Goal: Find specific page/section: Locate a particular part of the current website

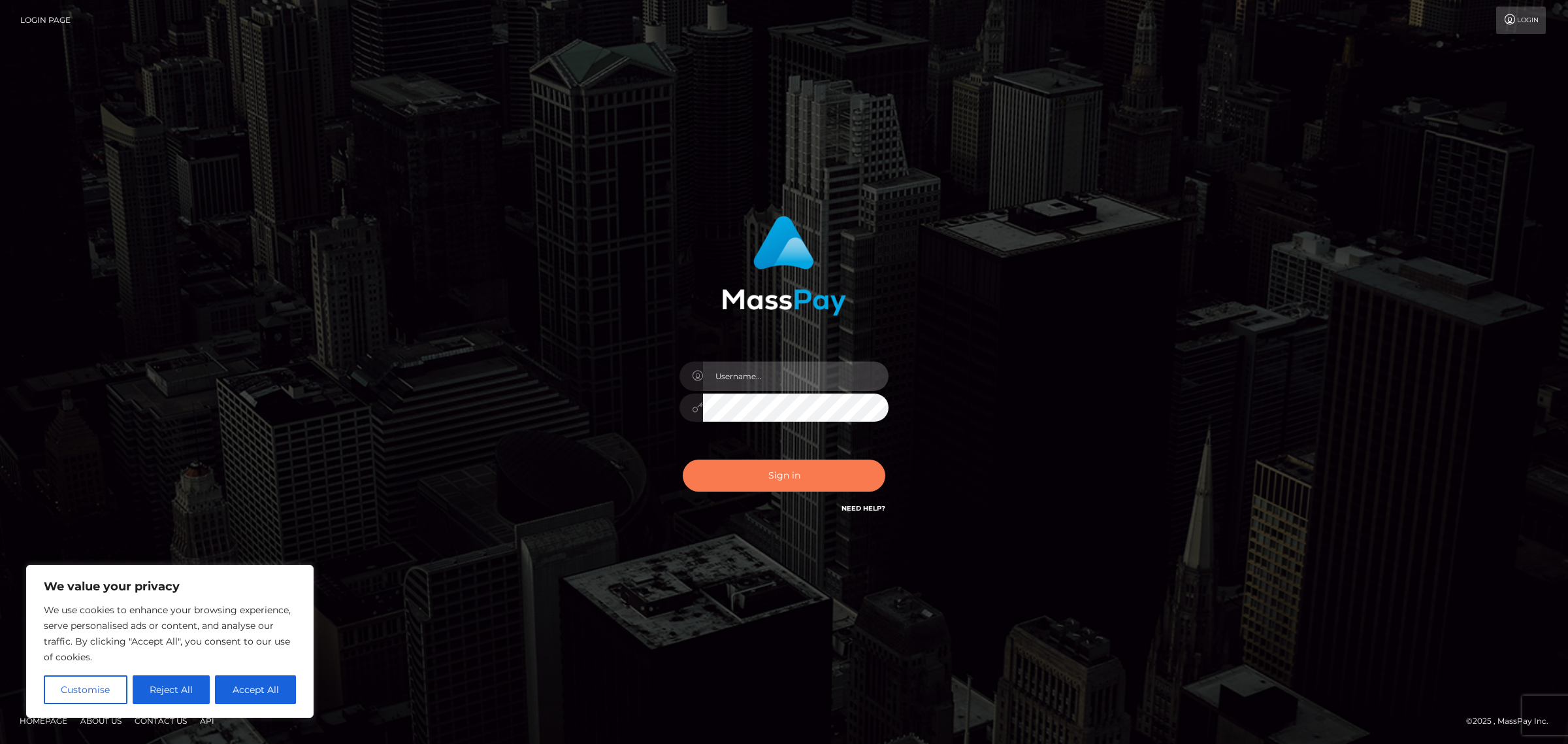
type input "Jennifer"
click at [823, 479] on button "Sign in" at bounding box center [784, 475] width 202 height 32
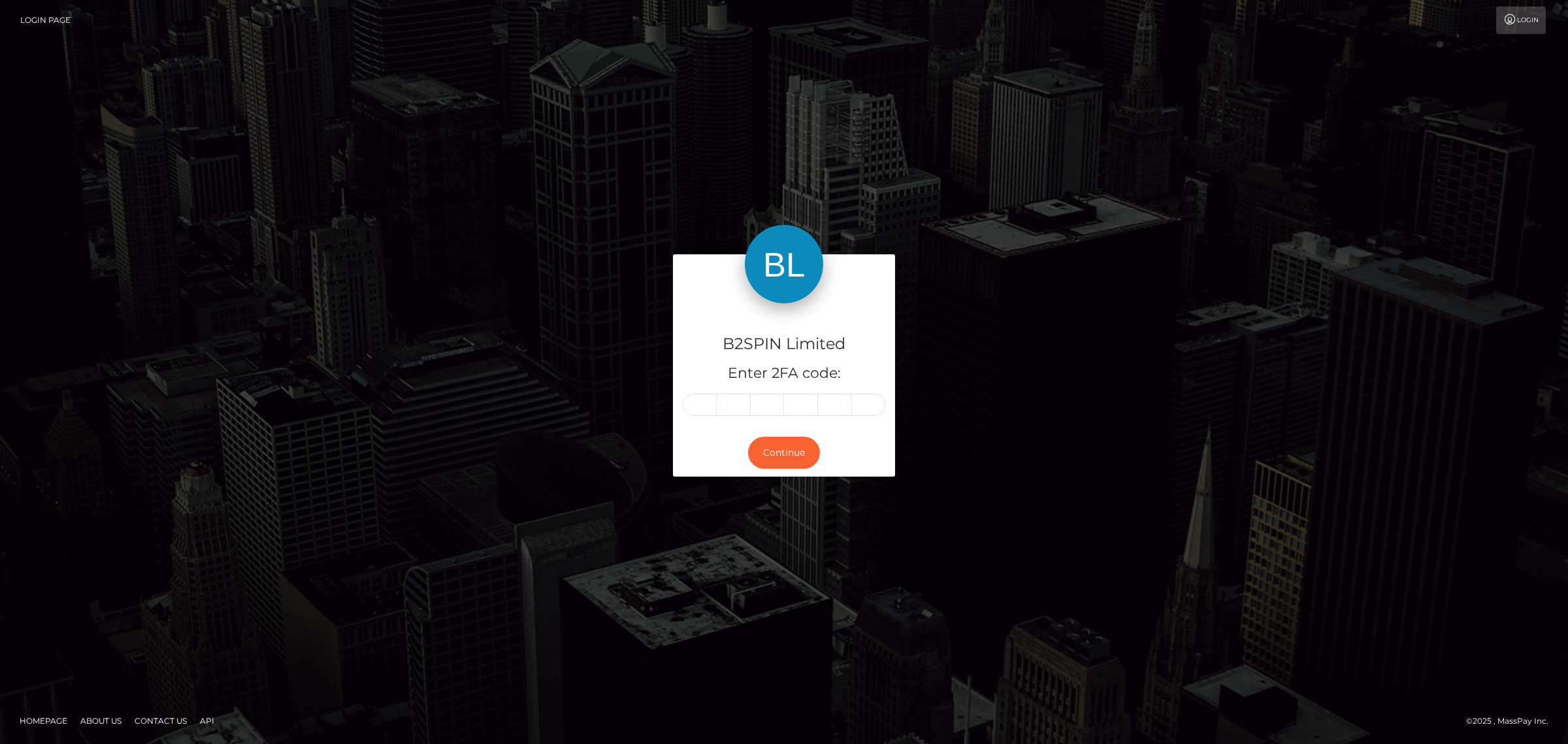
click at [690, 409] on input "text" at bounding box center [700, 405] width 34 height 23
type input "6"
type input "5"
type input "3"
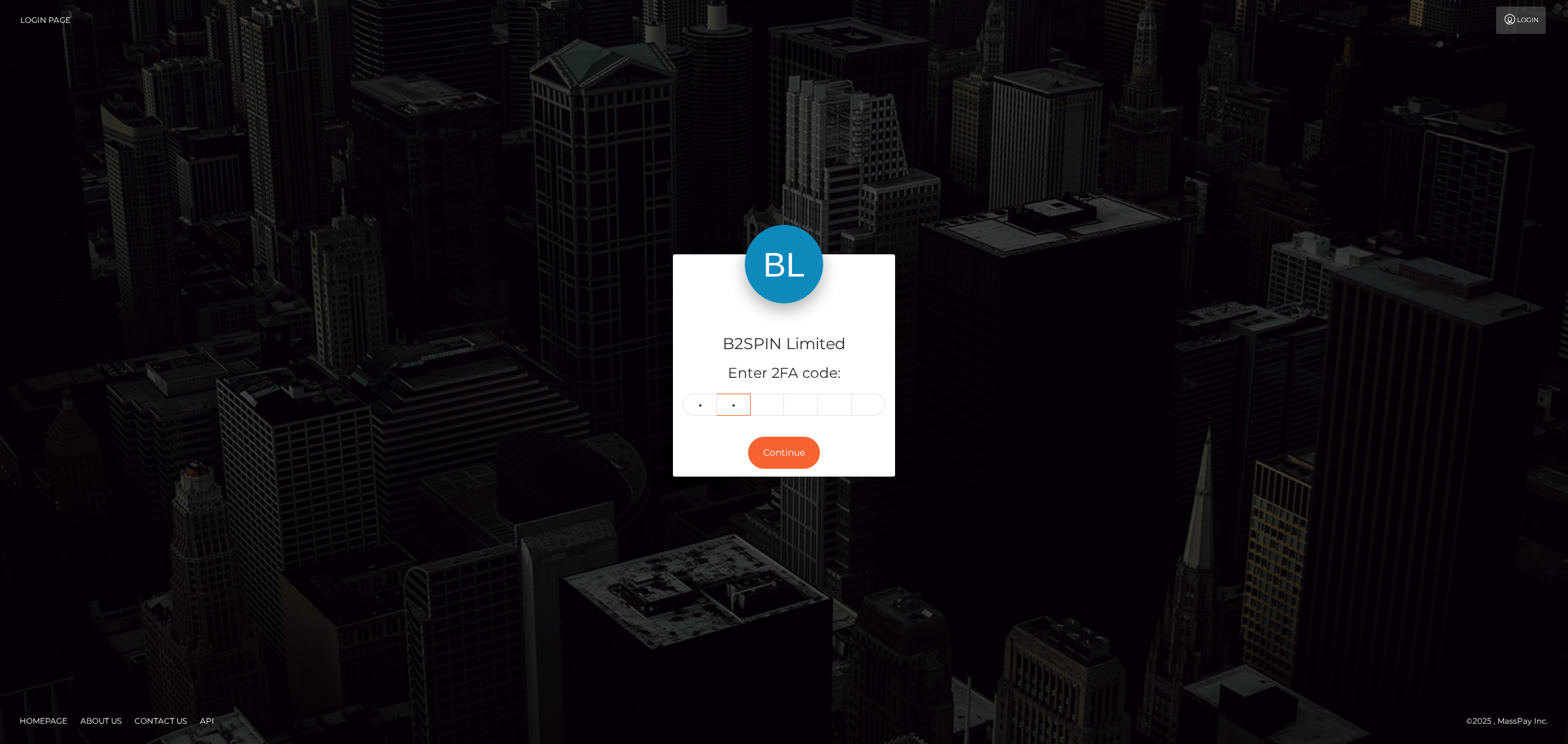
type input "6"
type input "5"
type input "1"
type input "4"
type input "0"
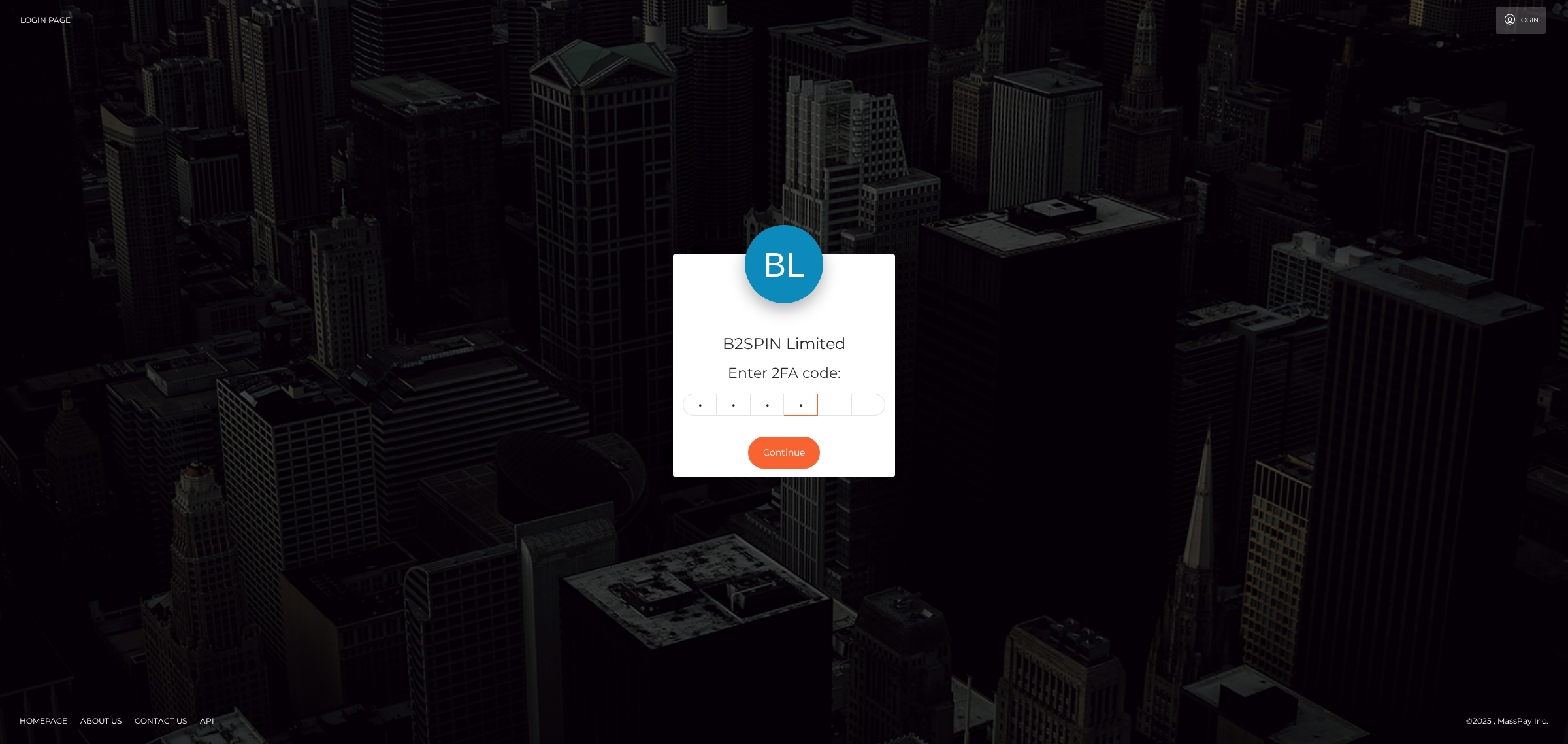
type input "3"
type input "7"
type input "8"
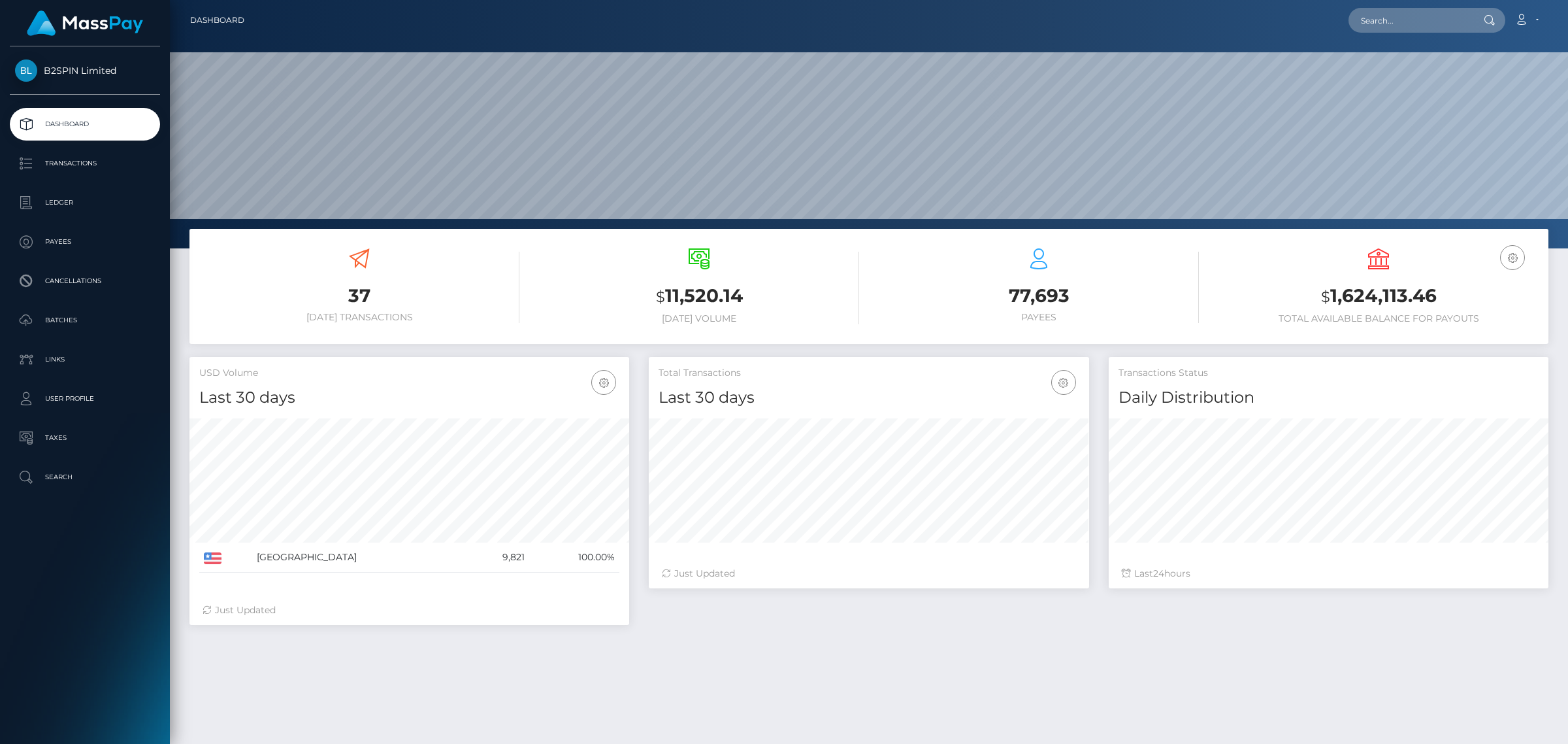
scroll to position [231, 439]
click at [1369, 21] on input "text" at bounding box center [1409, 20] width 123 height 25
paste input "b69ce0d8-4b1d-40e5-949a-9576b0d70edf"
type input "b69ce0d8-4b1d-40e5-949a-9576b0d70edf"
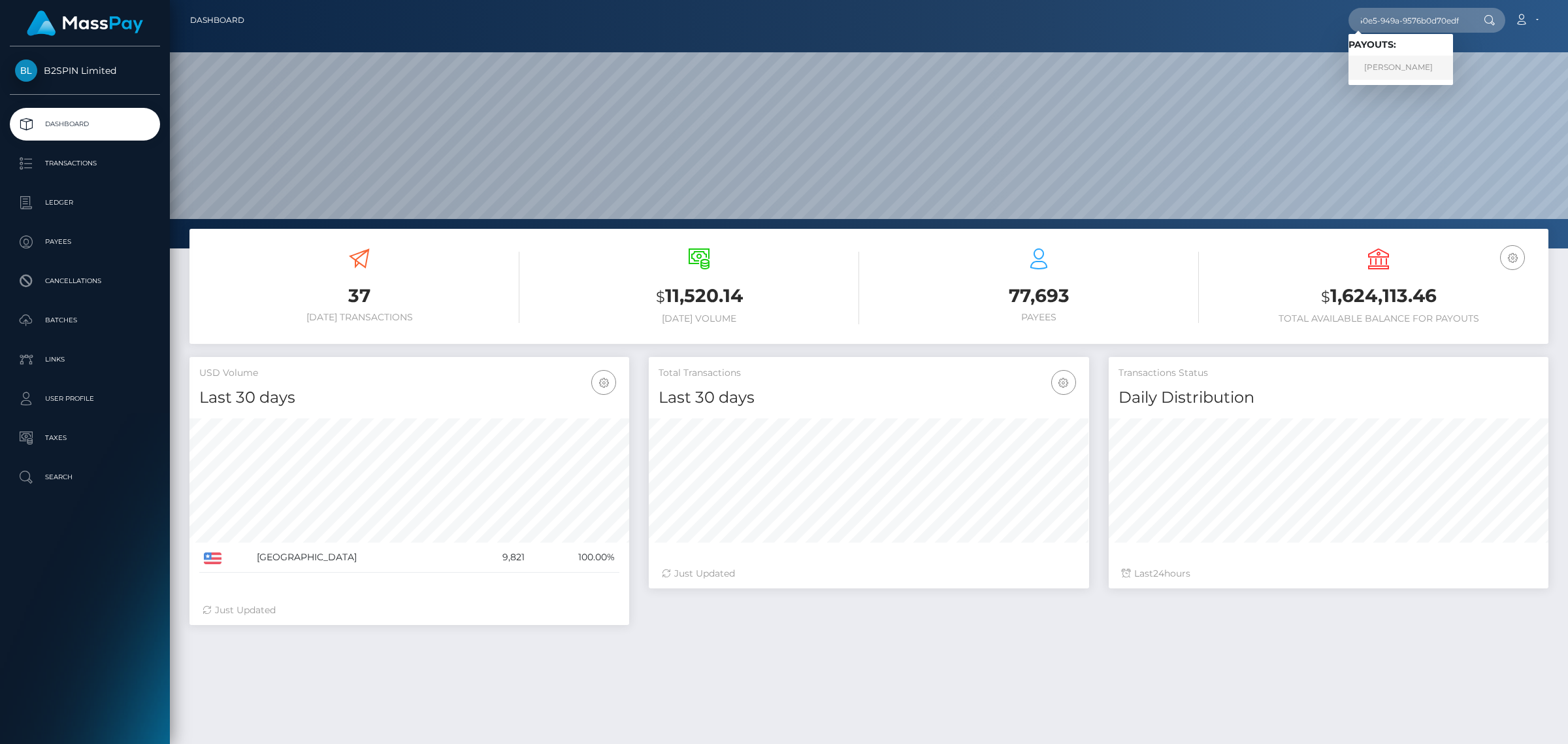
click at [1412, 74] on link "AMY NICHOLE ANDREWS" at bounding box center [1400, 67] width 104 height 24
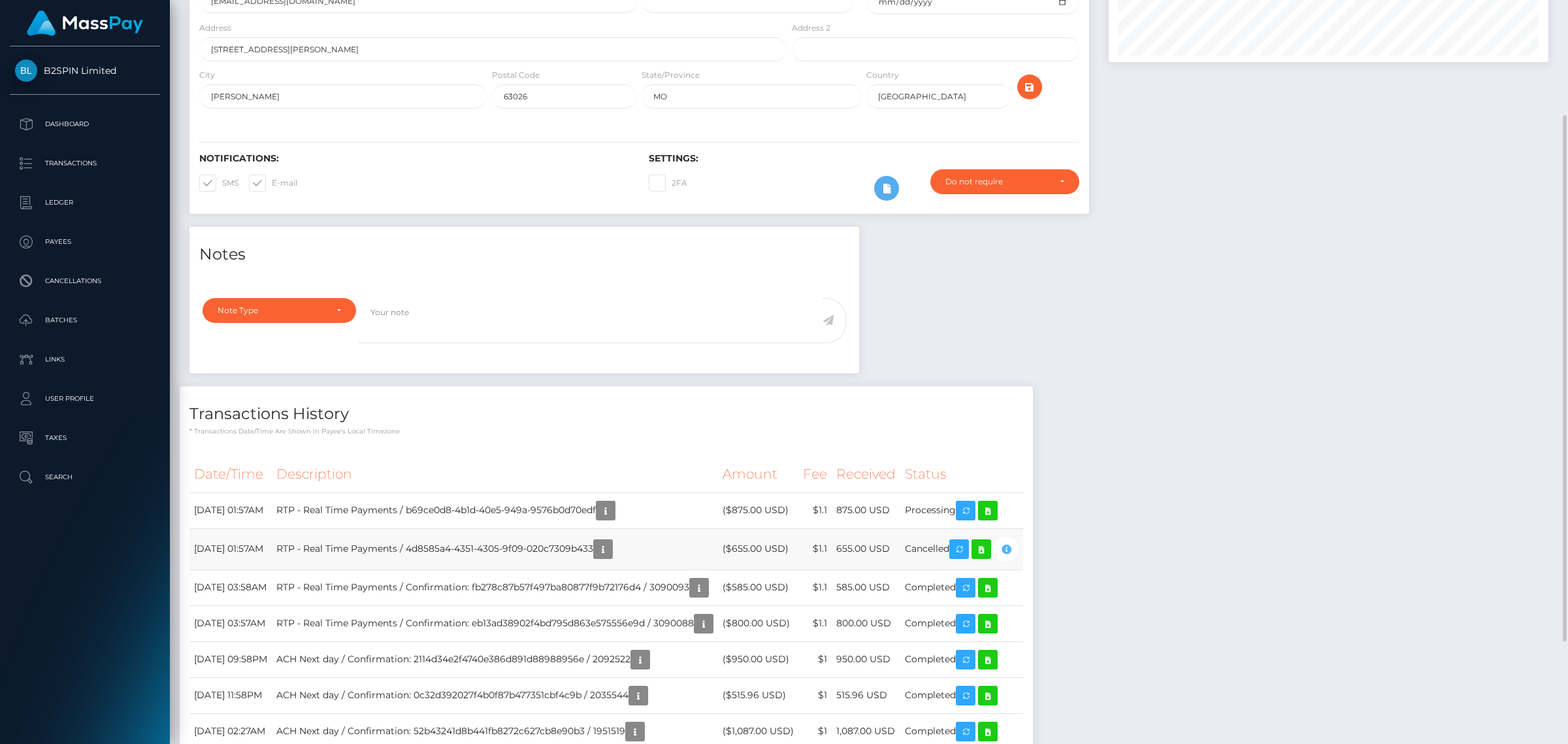
scroll to position [157, 439]
click at [1297, 367] on div "Notes Note Type Compliance Clear Compliance General Note Type" at bounding box center [868, 506] width 1378 height 558
click at [1214, 436] on div "Notes Note Type Compliance Clear Compliance General Note Type" at bounding box center [868, 506] width 1378 height 558
click at [1390, 386] on div "Notes Note Type Compliance Clear Compliance General Note Type" at bounding box center [868, 506] width 1378 height 558
click at [1462, 370] on div "Notes Note Type Compliance Clear Compliance General Note Type" at bounding box center [868, 506] width 1378 height 558
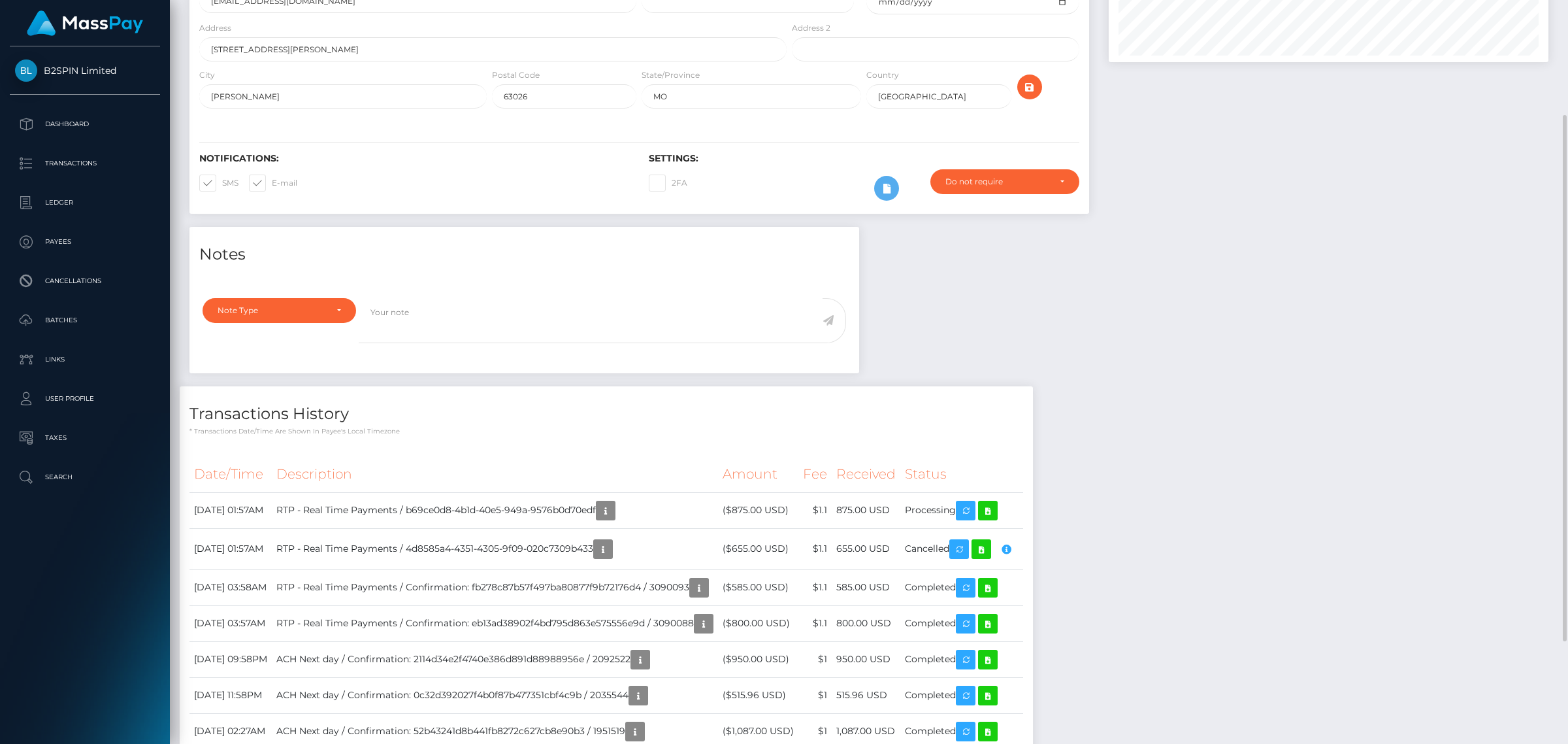
click at [1295, 540] on div "Notes Note Type Compliance Clear Compliance General Note Type" at bounding box center [868, 506] width 1378 height 558
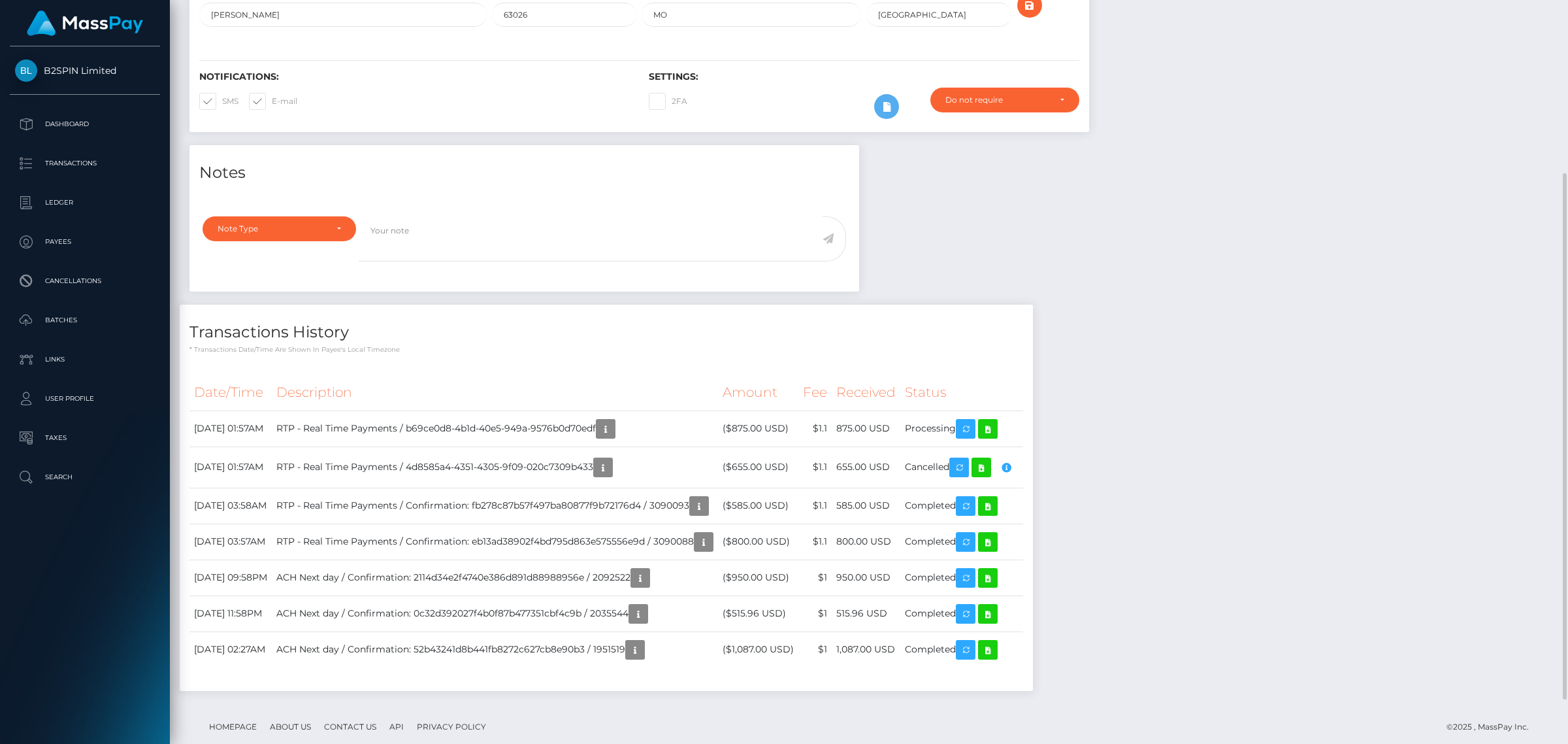
click at [1265, 467] on div "Notes Note Type Compliance Clear Compliance General Note Type" at bounding box center [868, 425] width 1378 height 558
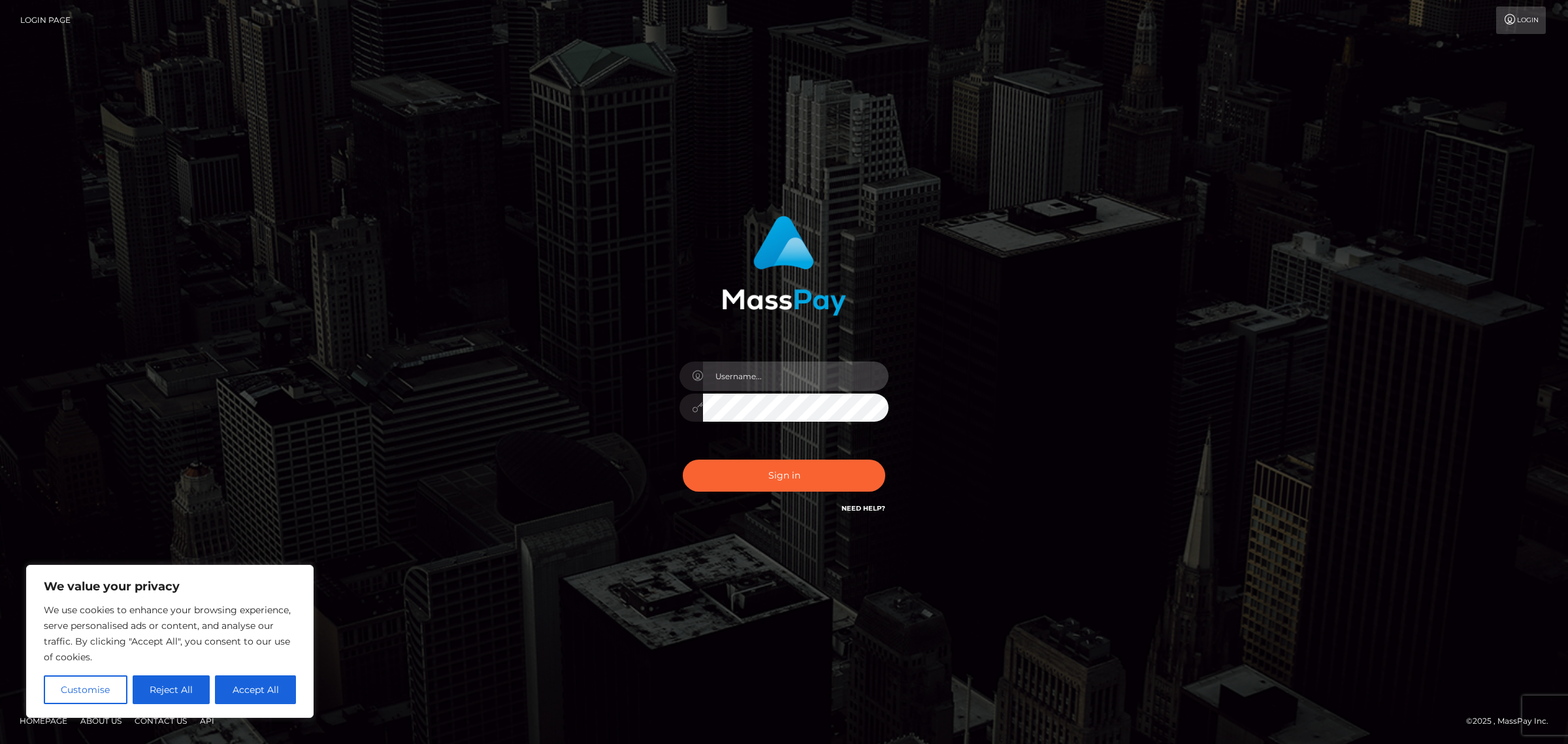
type input "[PERSON_NAME]"
click at [812, 492] on div "Sign in Need Help?" at bounding box center [784, 481] width 229 height 59
click at [812, 476] on button "Sign in" at bounding box center [784, 475] width 202 height 32
type input "Jennifer"
click at [712, 468] on button "Sign in" at bounding box center [784, 475] width 202 height 32
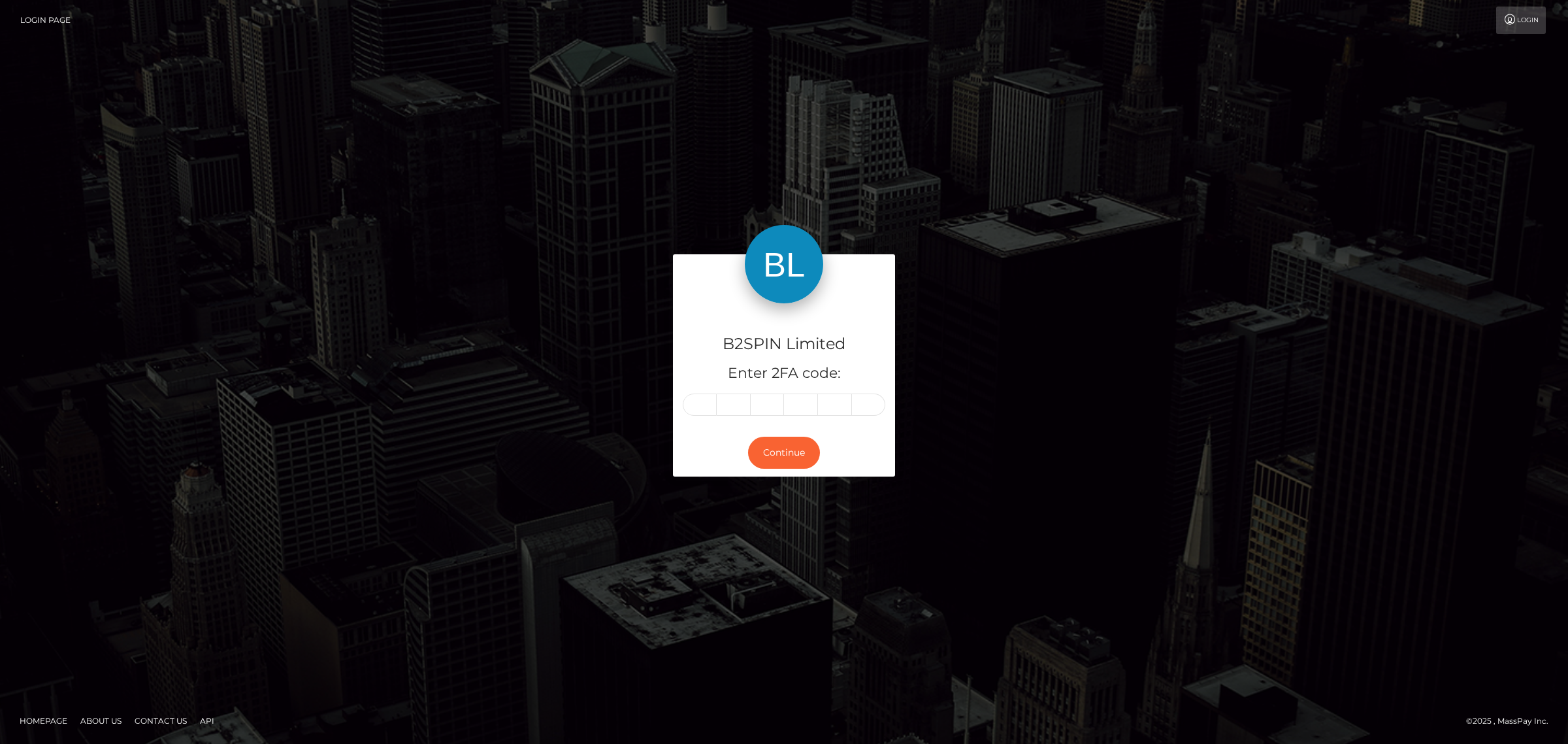
click at [700, 414] on input "text" at bounding box center [700, 405] width 34 height 23
type input "7"
type input "6"
type input "3"
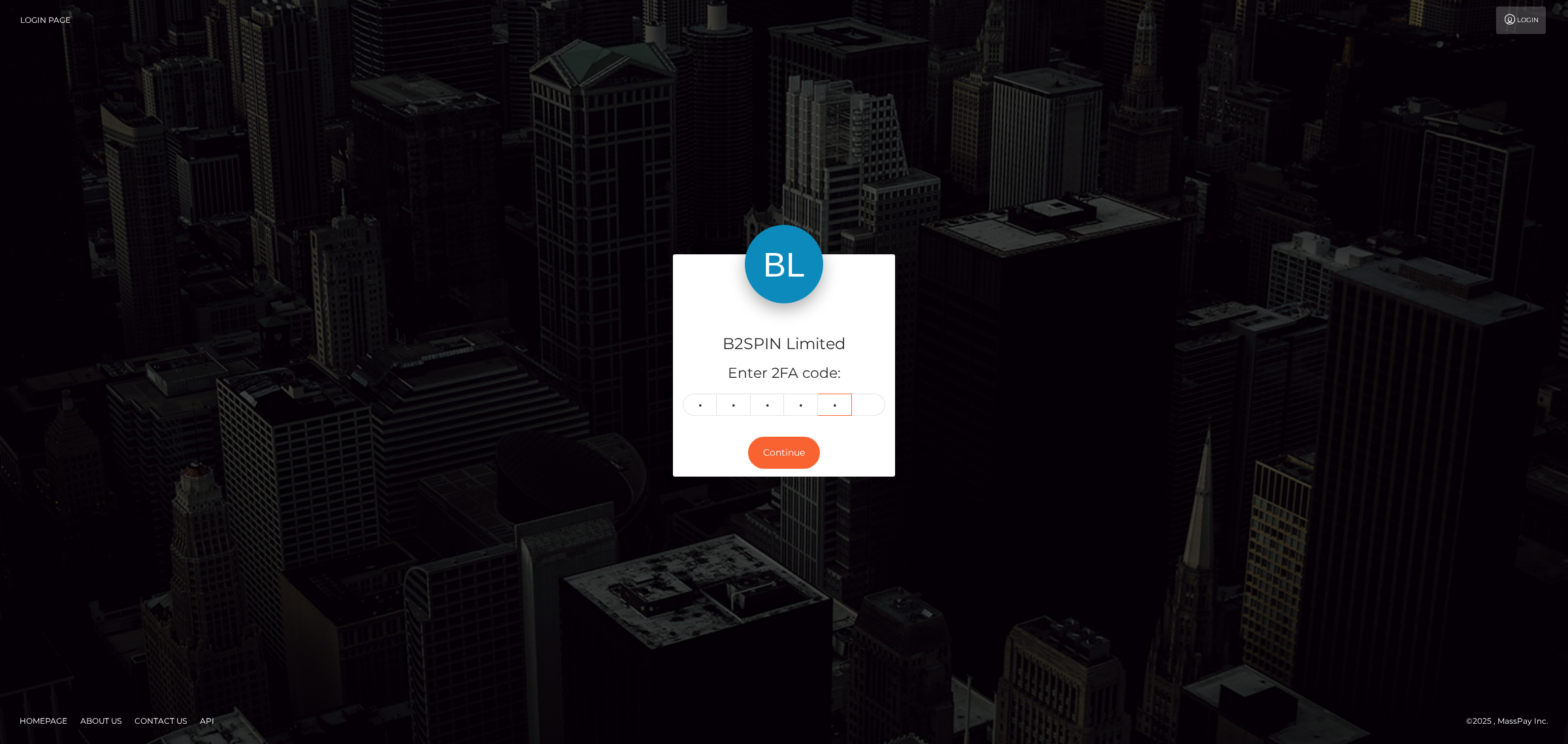
type input "9"
type input "2"
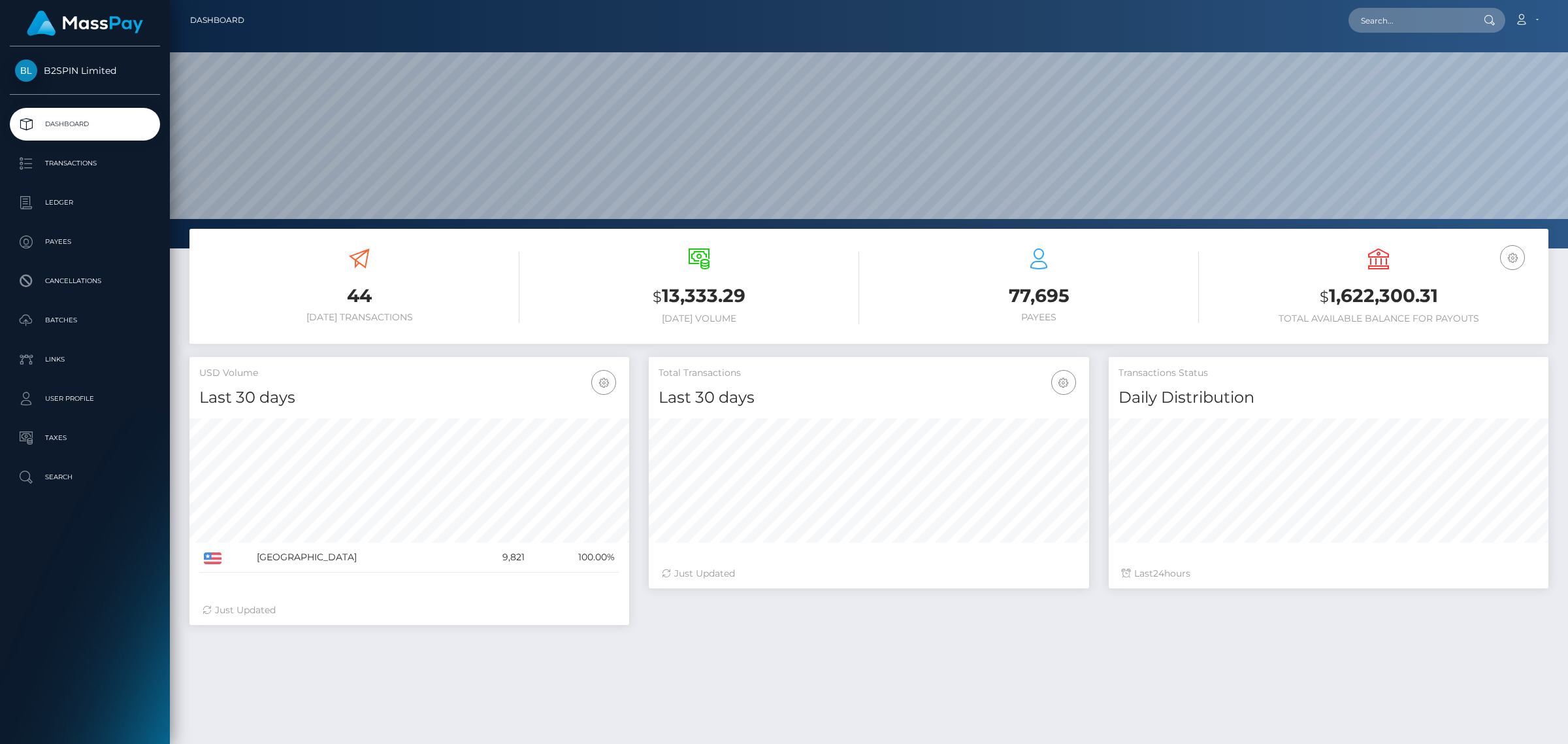
scroll to position [231, 439]
click at [1450, 5] on nav "Dashboard Loading... Loading... Account Edit Profile" at bounding box center [868, 20] width 1398 height 40
click at [1444, 21] on input "text" at bounding box center [1409, 20] width 123 height 25
paste input "1180819881"
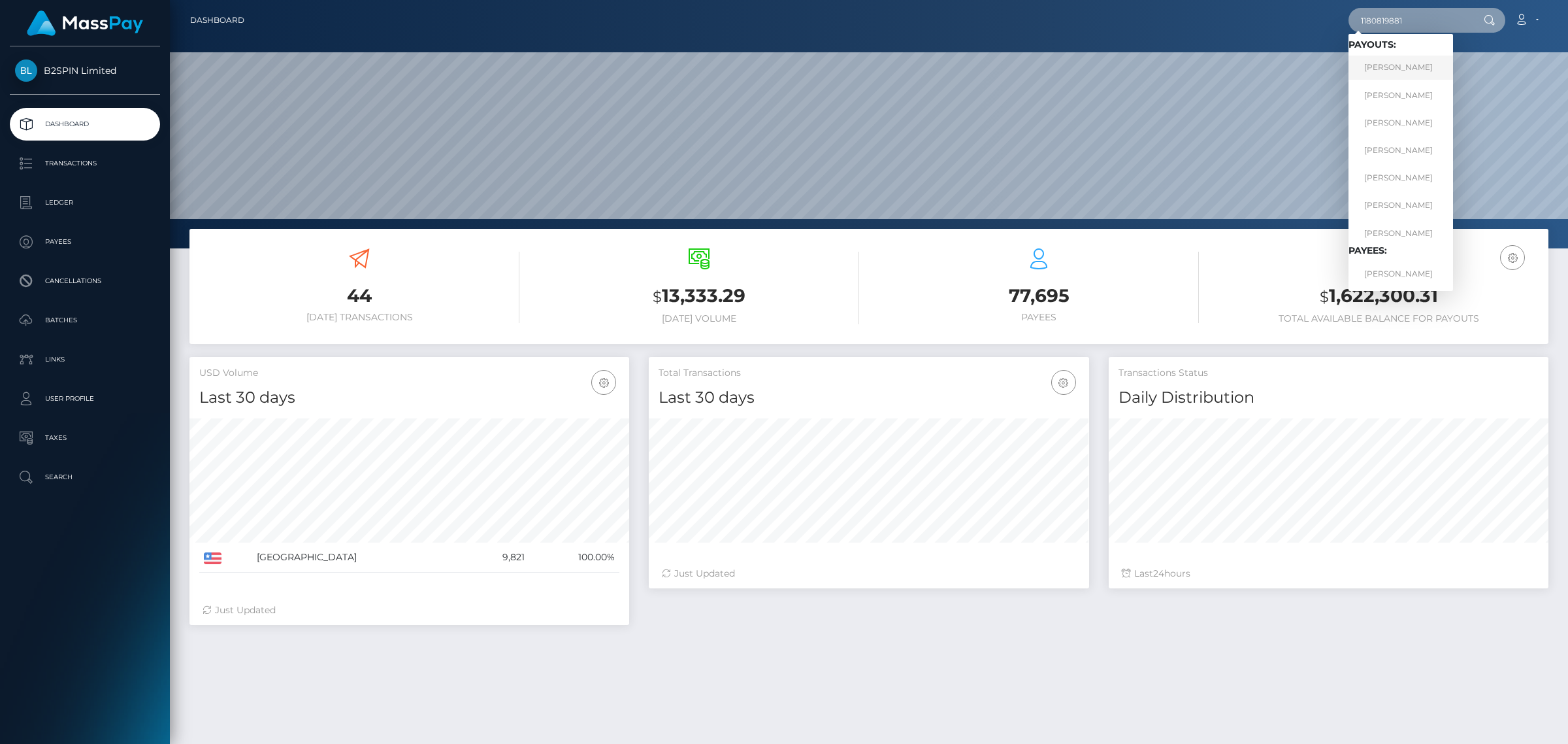
type input "1180819881"
click at [1392, 56] on link "AMY NICHOLE ANDREWS" at bounding box center [1400, 67] width 104 height 24
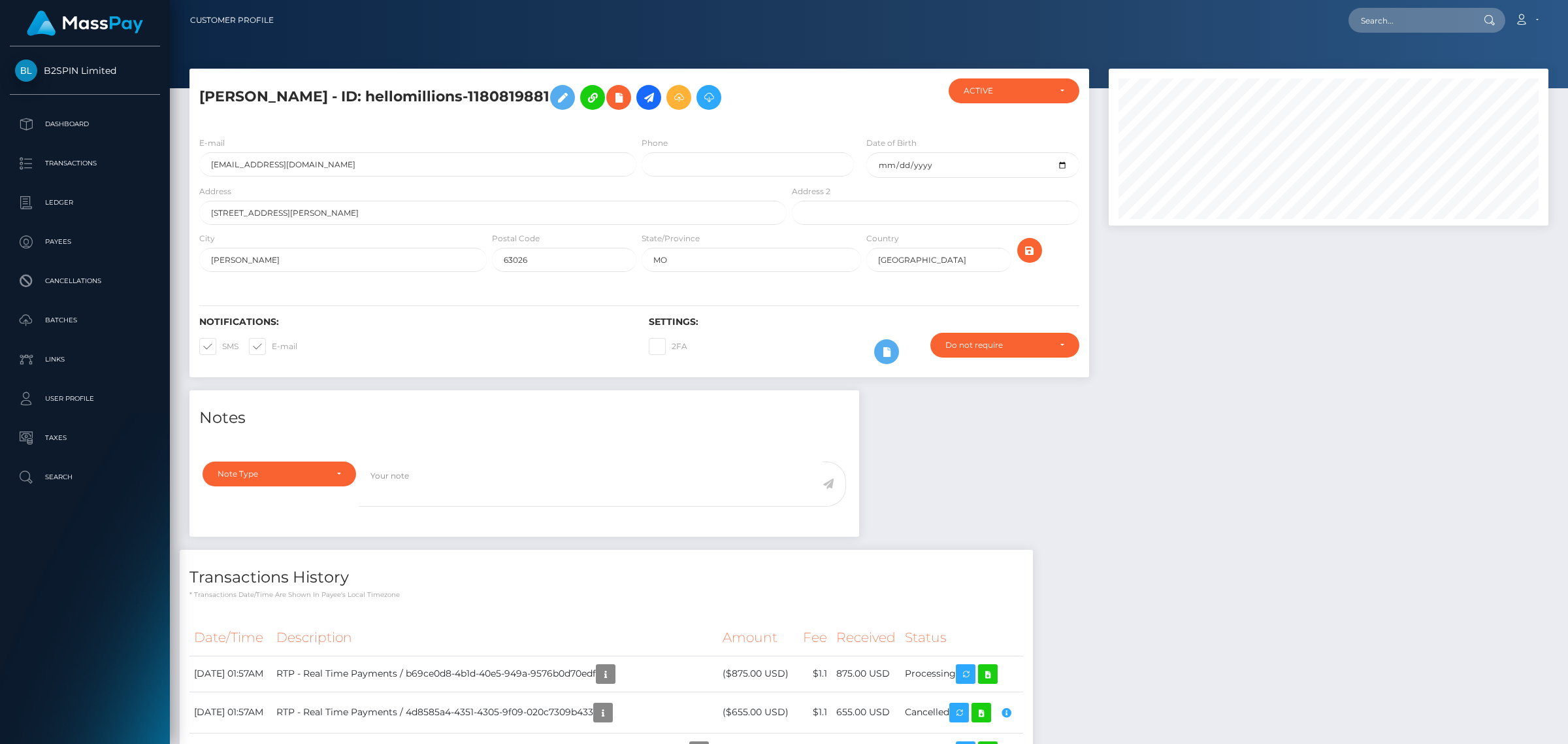
scroll to position [157, 439]
click at [1224, 364] on div at bounding box center [1328, 229] width 459 height 322
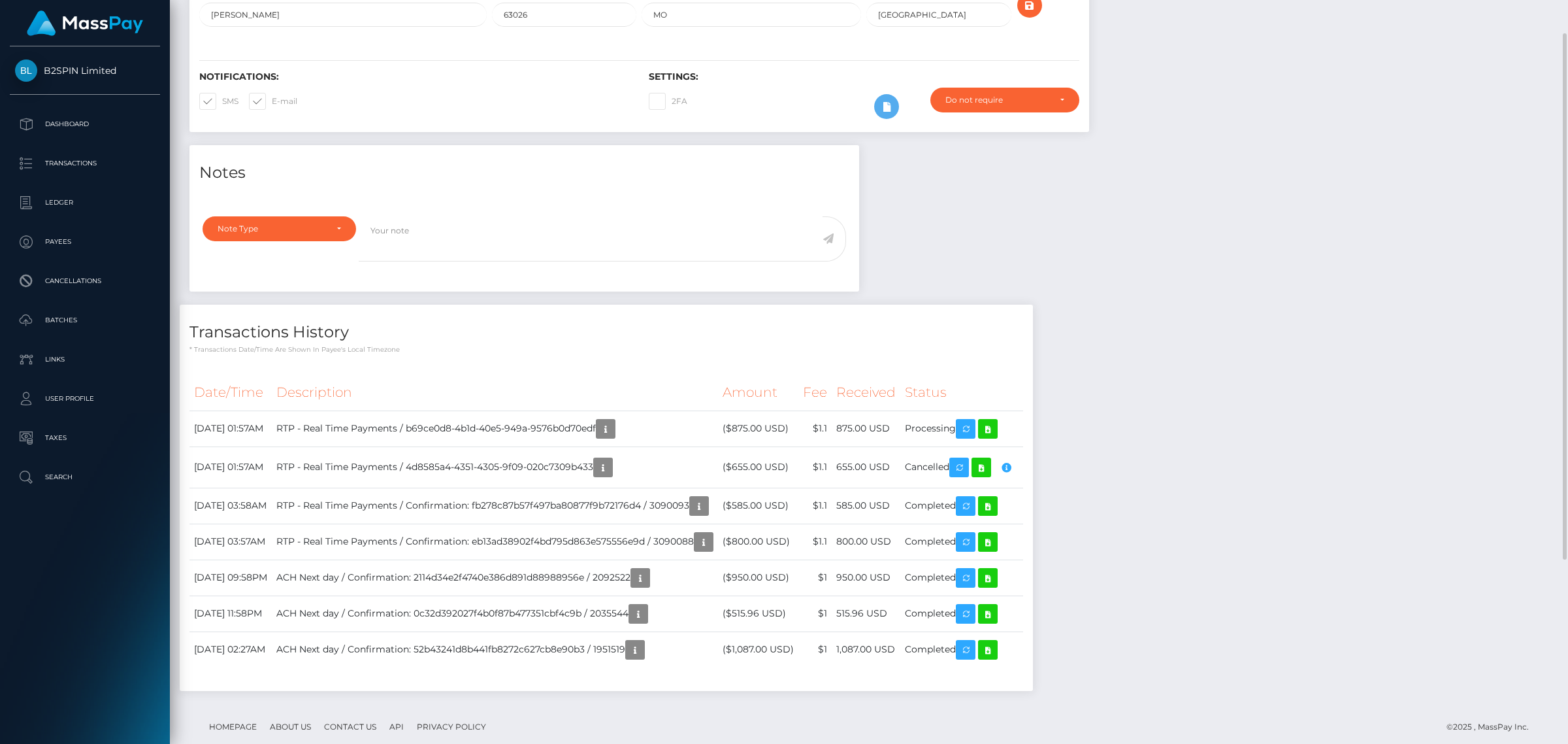
scroll to position [308, 0]
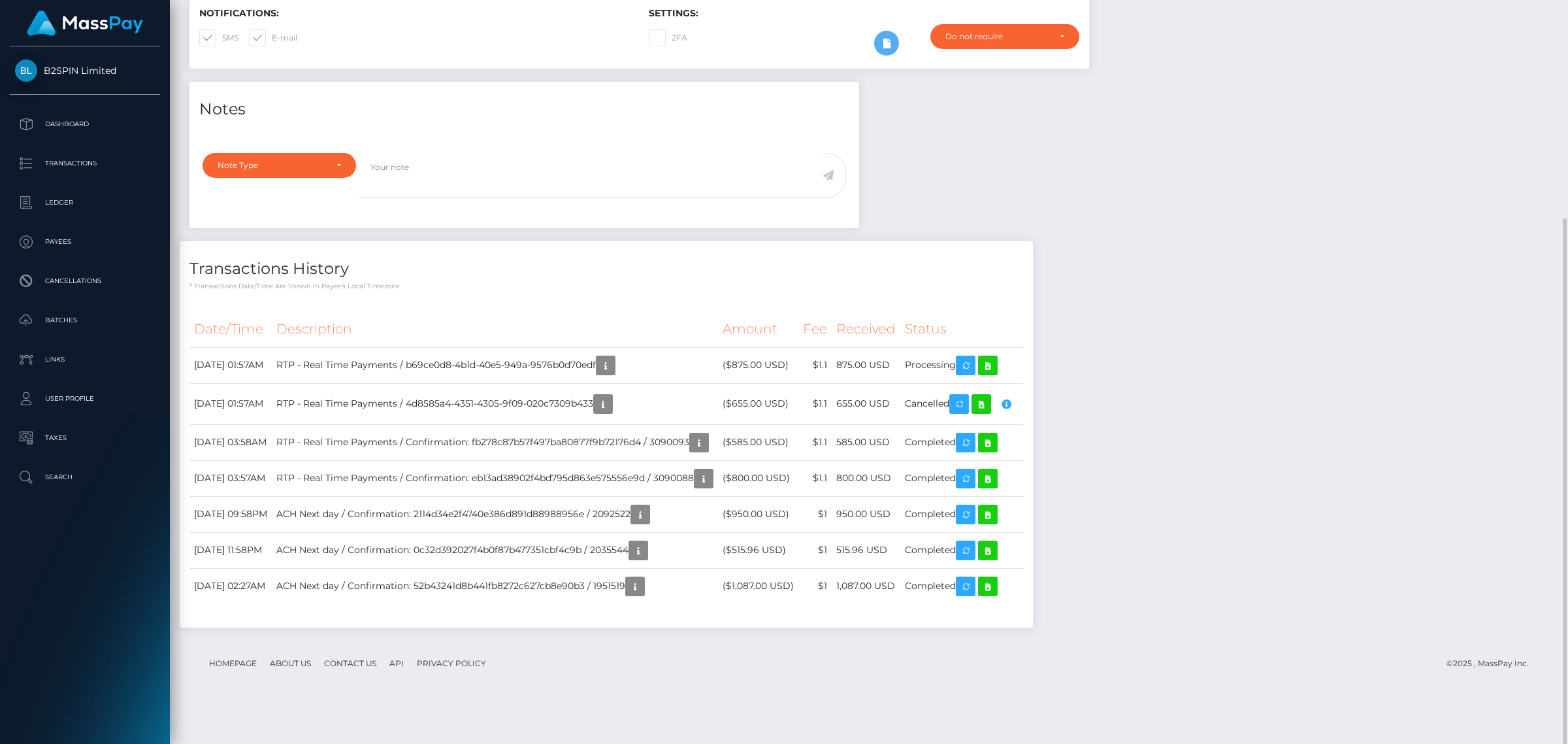
click at [513, 241] on div "Notes Note Type Compliance Clear Compliance General Note Type" at bounding box center [524, 161] width 690 height 160
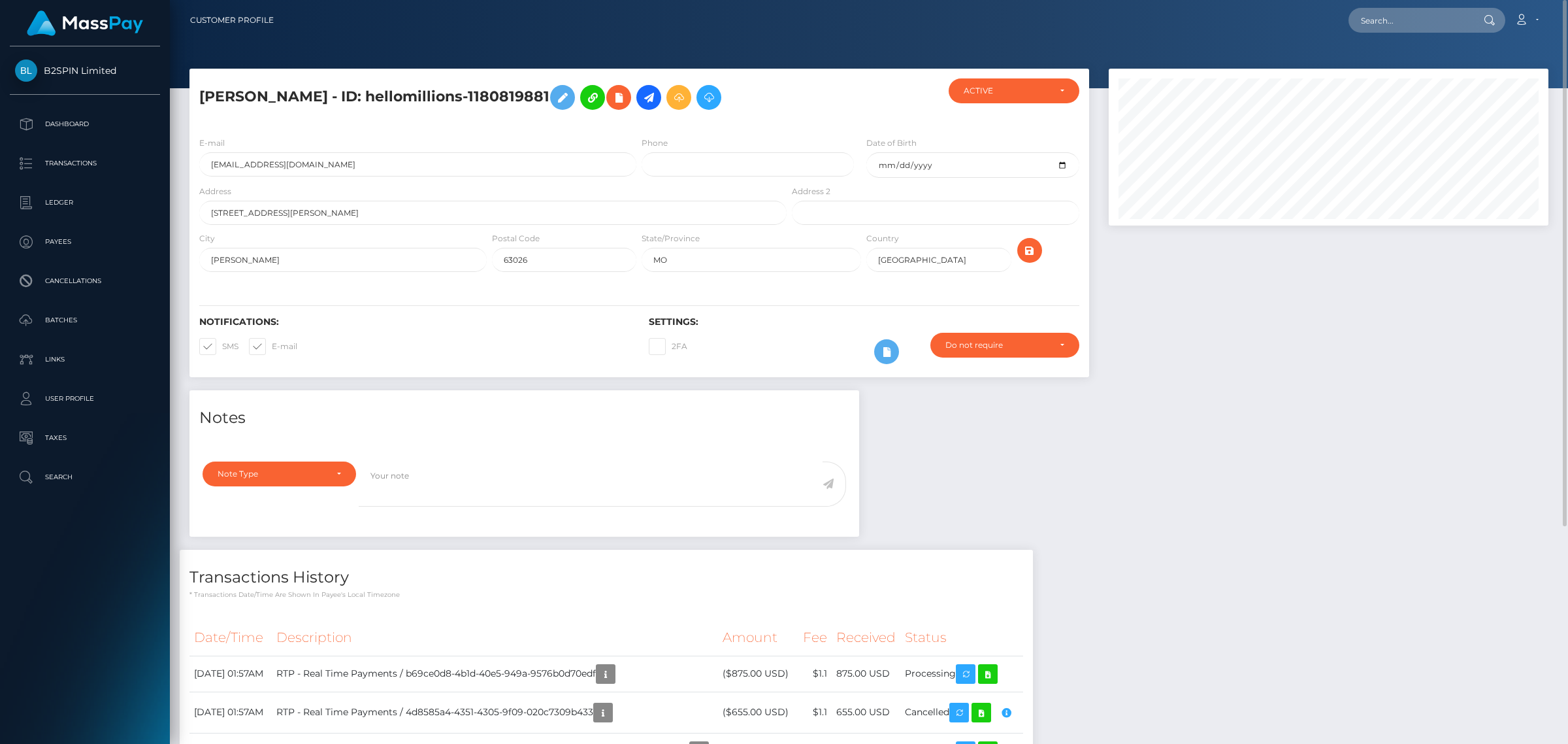
click at [1263, 518] on div "Notes Note Type Compliance Clear Compliance General Note Type" at bounding box center [868, 670] width 1378 height 558
